Goal: Task Accomplishment & Management: Use online tool/utility

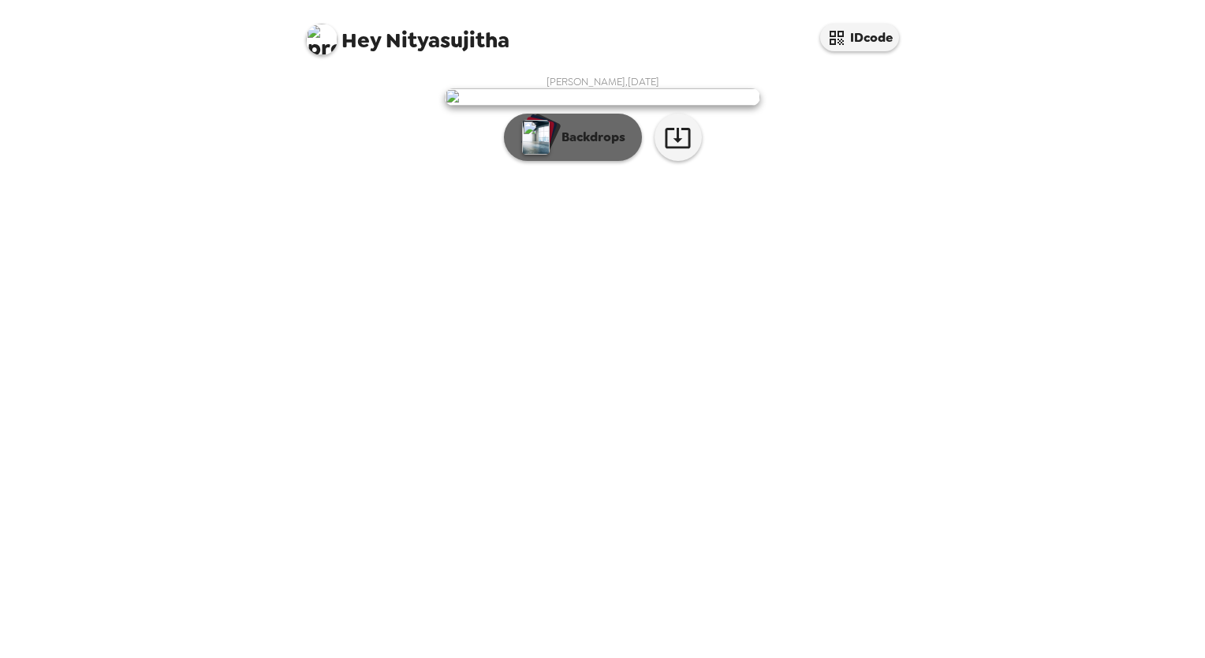
click at [547, 155] on img "button" at bounding box center [536, 137] width 28 height 35
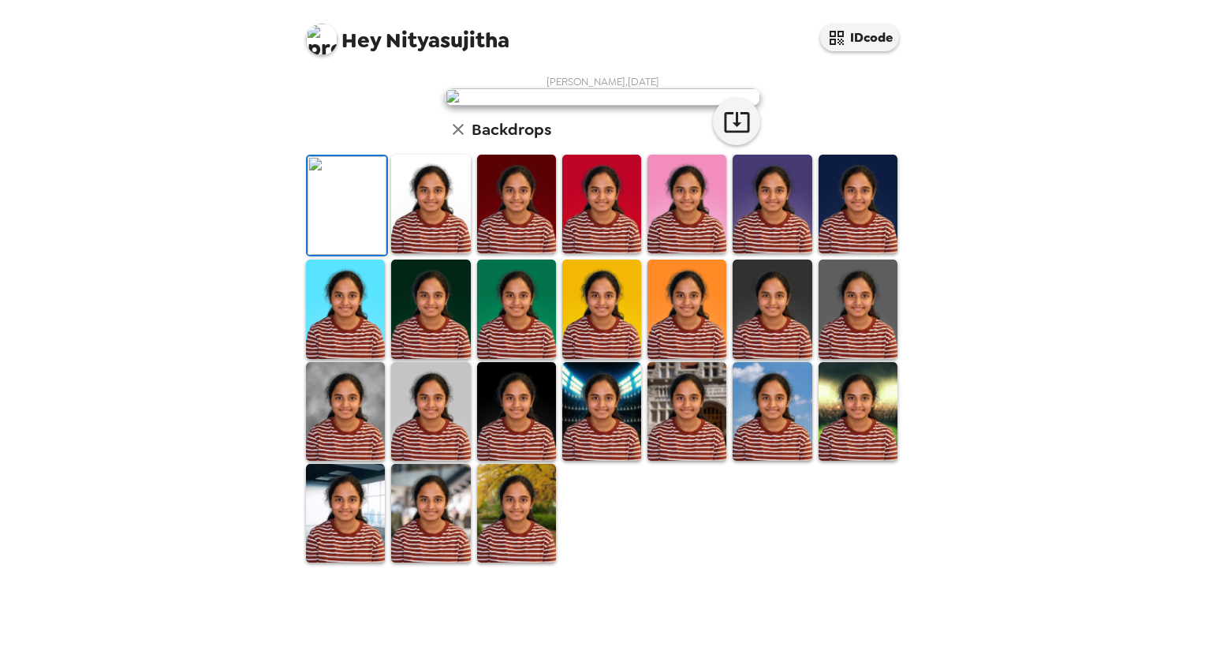
scroll to position [276, 0]
click at [420, 461] on img at bounding box center [430, 411] width 79 height 99
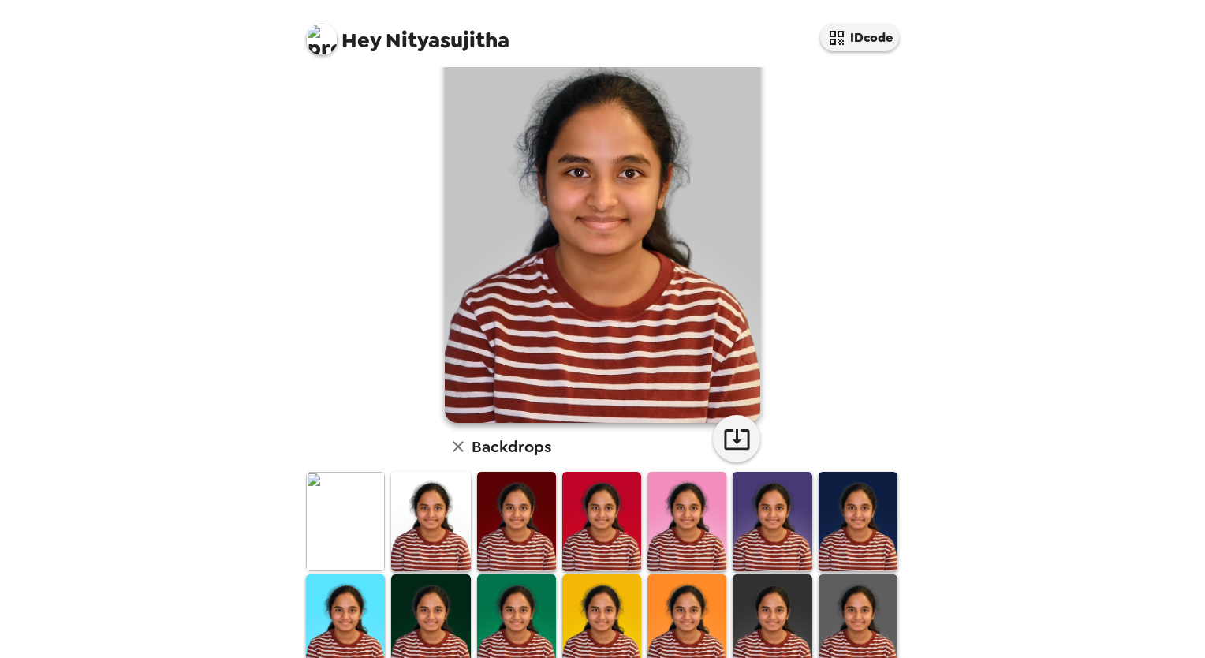
scroll to position [0, 0]
